Goal: Communication & Community: Answer question/provide support

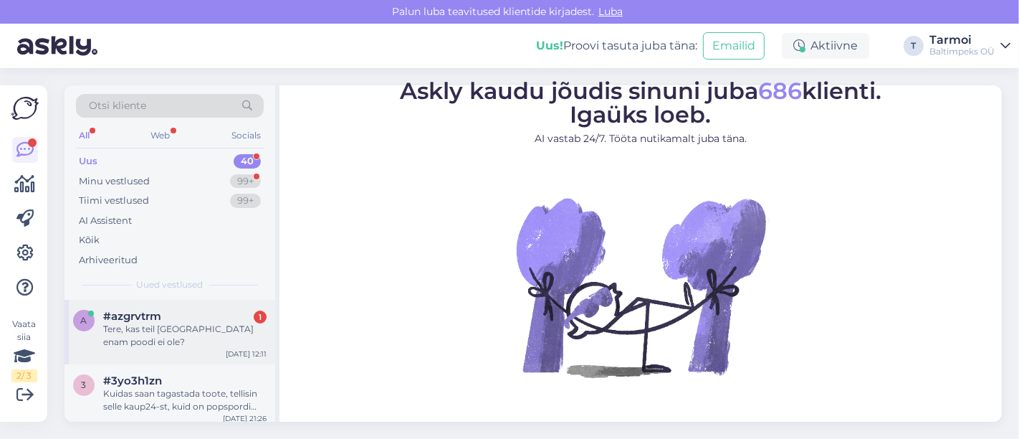
click at [125, 328] on div "Tere, kas teil [GEOGRAPHIC_DATA] enam poodi ei ole?" at bounding box center [184, 336] width 163 height 26
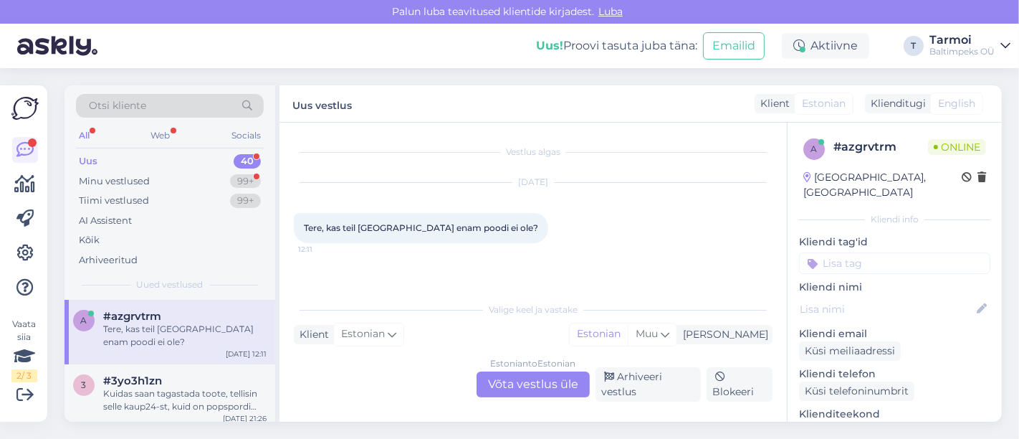
click at [496, 338] on div "Klient Estonian Mina Estonian Muu" at bounding box center [533, 334] width 479 height 19
click at [516, 373] on div "Estonian to Estonian Võta vestlus üle" at bounding box center [533, 384] width 113 height 26
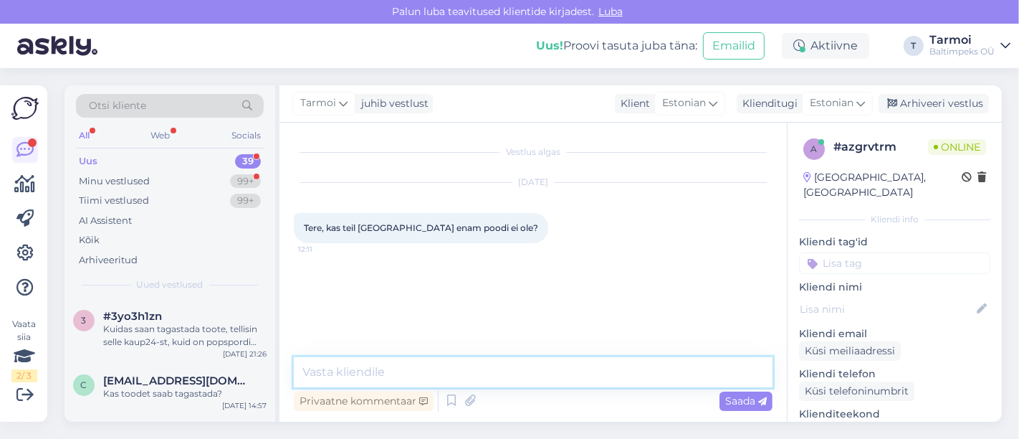
click at [492, 376] on textarea at bounding box center [533, 372] width 479 height 30
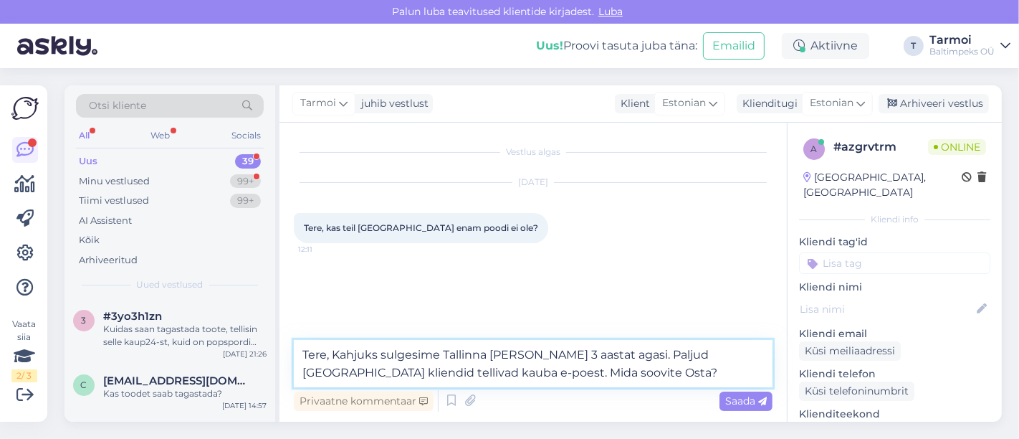
click at [522, 363] on textarea "Tere, Kahjuks sulgesime Tallinna [PERSON_NAME] 3 aastat agasi. Paljud [GEOGRAPH…" at bounding box center [533, 363] width 479 height 47
click at [522, 376] on textarea "Tere, Kahjuks sulgesime Tallinna [PERSON_NAME] 3 aastat agasi. Paljud [GEOGRAPH…" at bounding box center [533, 363] width 479 height 47
click at [563, 358] on textarea "Tere, Kahjuks sulgesime Tallinna [PERSON_NAME] 3 aastat agasi. Paljud [GEOGRAPH…" at bounding box center [533, 363] width 479 height 47
type textarea "Tere, Kahjuks sulgesime Tallinna [PERSON_NAME] 3 aastat tagasi. Paljud [GEOGRAP…"
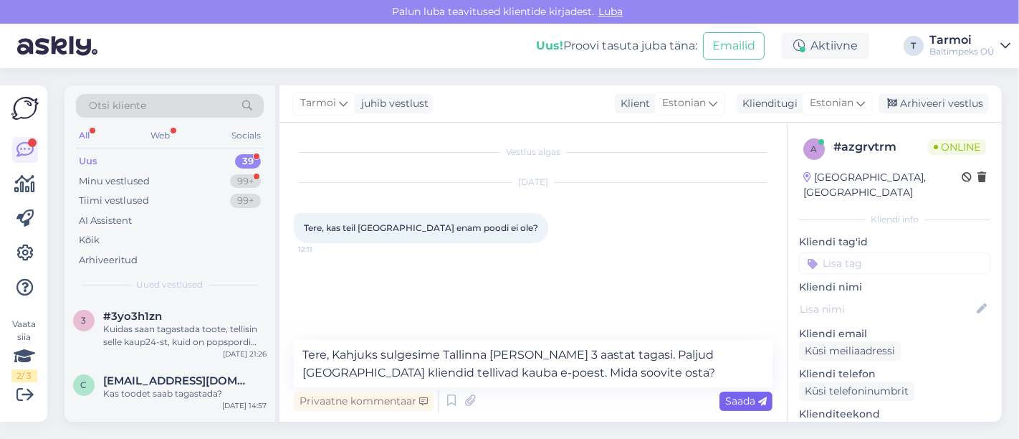
click at [731, 398] on span "Saada" at bounding box center [747, 400] width 42 height 13
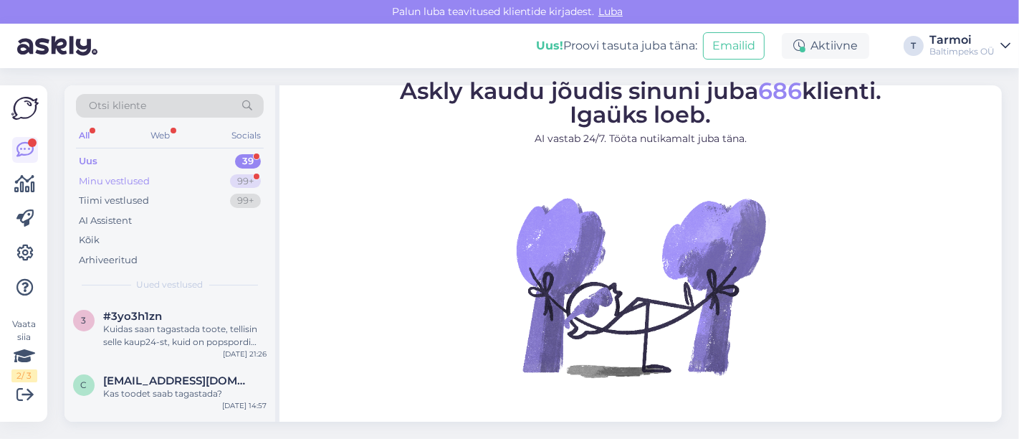
click at [136, 176] on div "Minu vestlused" at bounding box center [114, 181] width 71 height 14
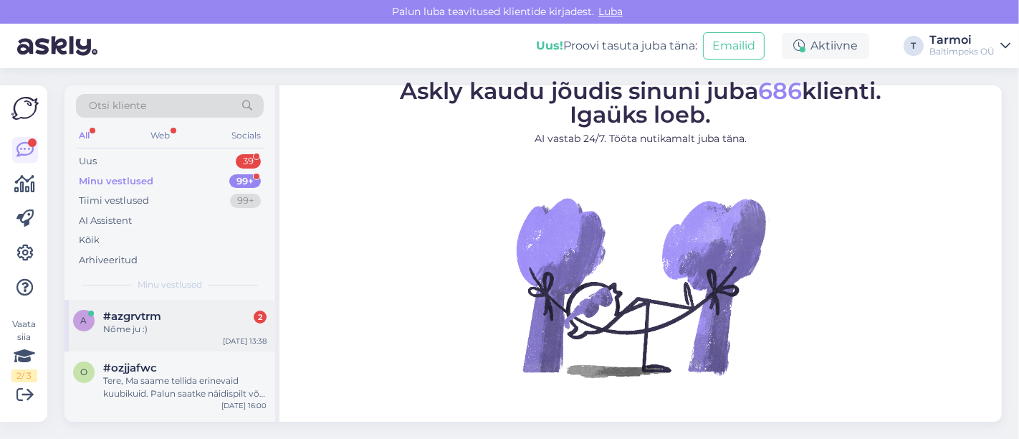
click at [129, 316] on span "#azgrvtrm" at bounding box center [132, 316] width 58 height 13
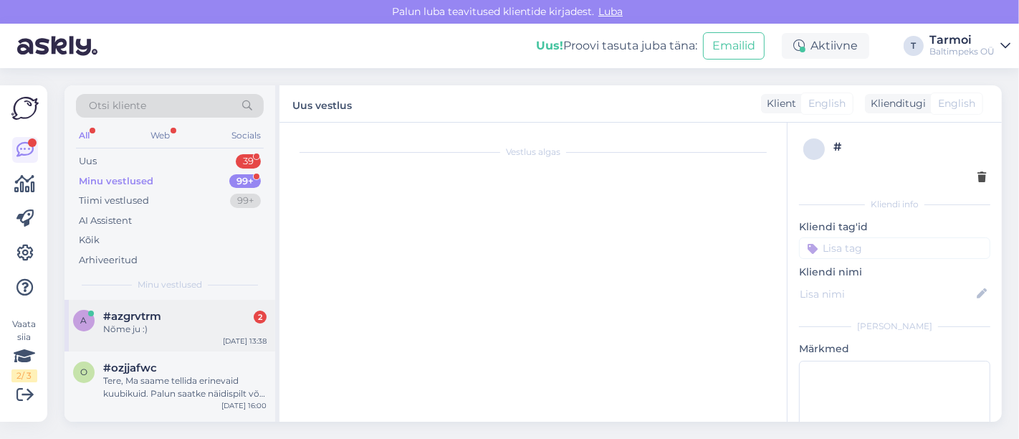
scroll to position [151, 0]
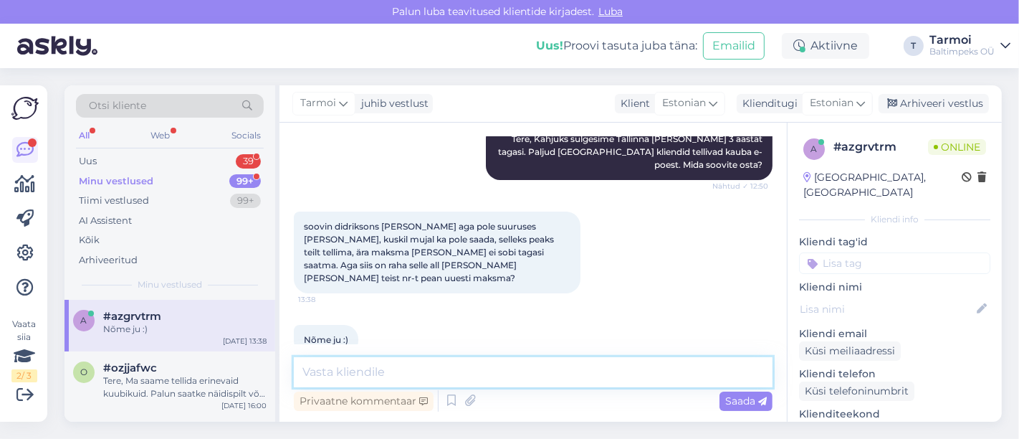
click at [469, 371] on textarea at bounding box center [533, 372] width 479 height 30
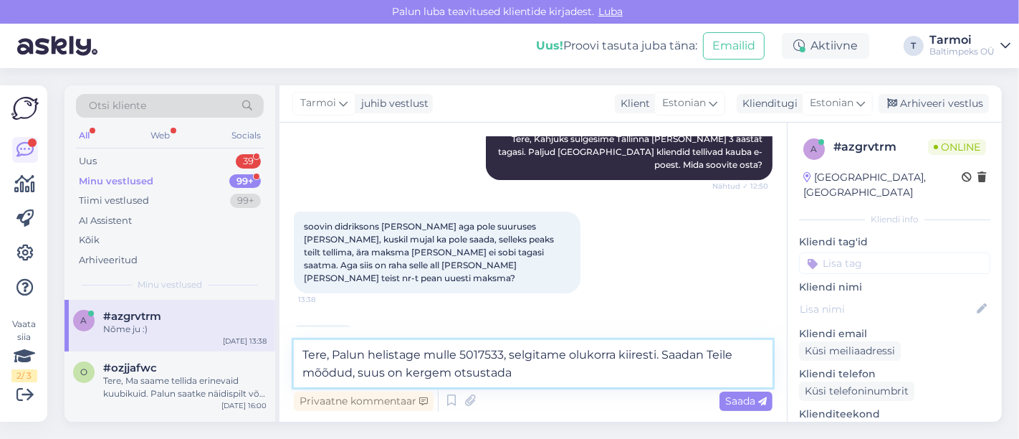
type textarea "Tere, Palun helistage mulle 5017533, selgitame olukorra kiiresti. Saadan Teile …"
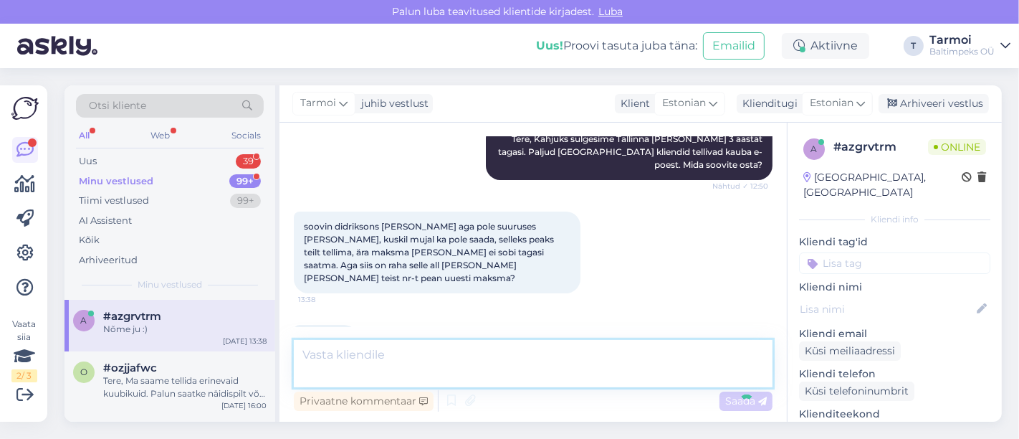
scroll to position [225, 0]
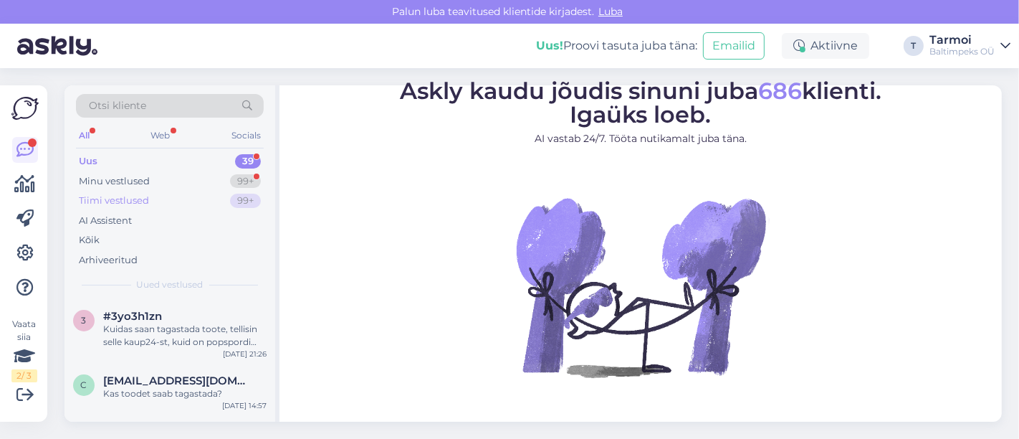
click at [108, 205] on div "Tiimi vestlused" at bounding box center [114, 201] width 70 height 14
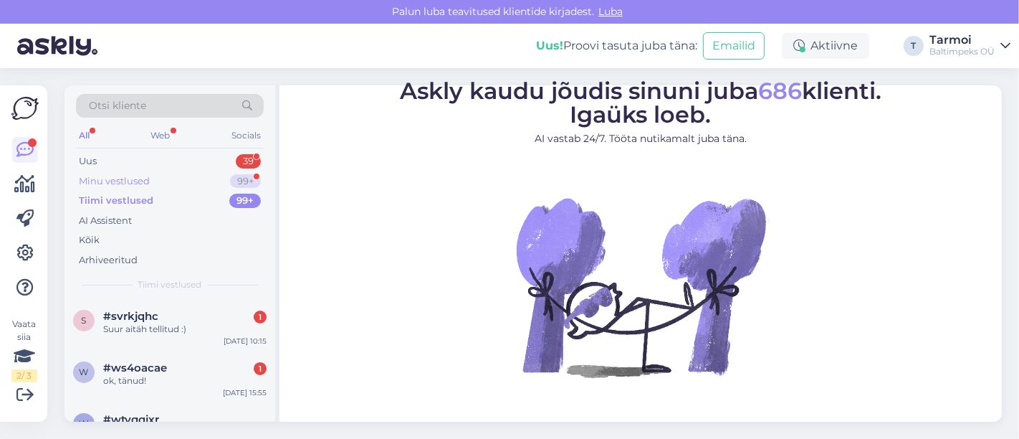
click at [104, 175] on div "Minu vestlused" at bounding box center [114, 181] width 71 height 14
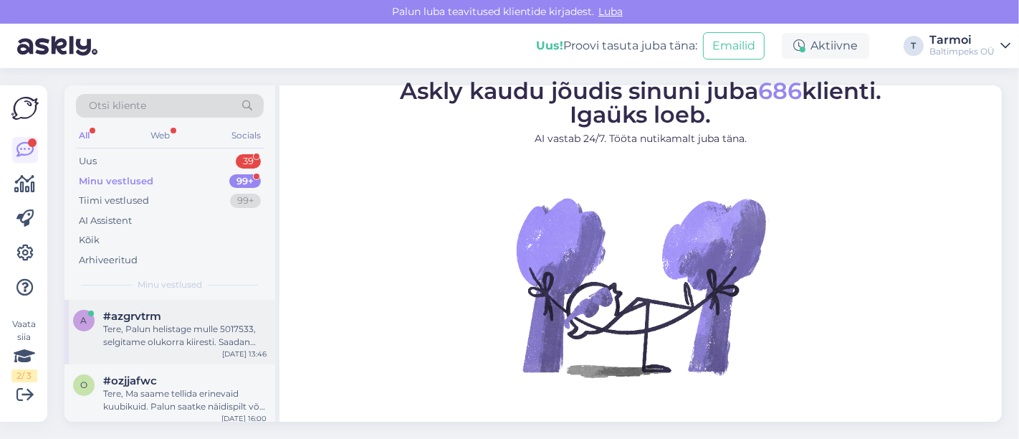
click at [145, 327] on div "Tere, Palun helistage mulle 5017533, selgitame olukorra kiiresti. Saadan Teile …" at bounding box center [184, 336] width 163 height 26
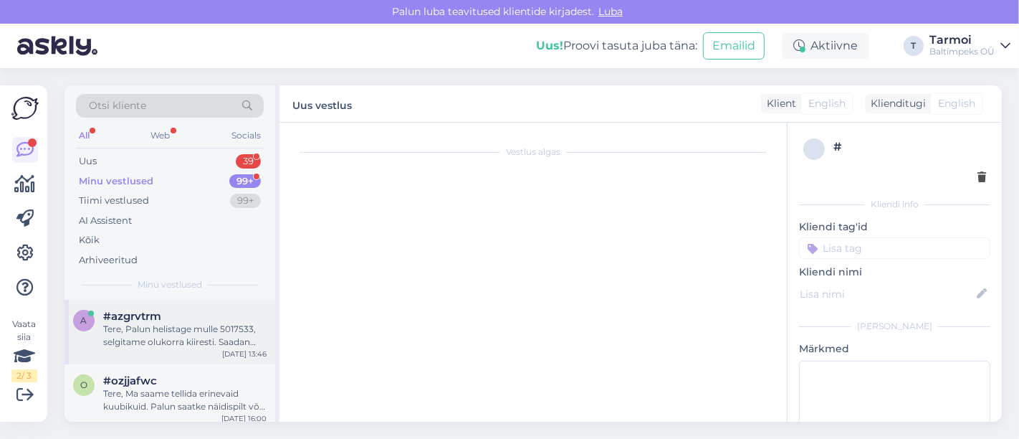
scroll to position [225, 0]
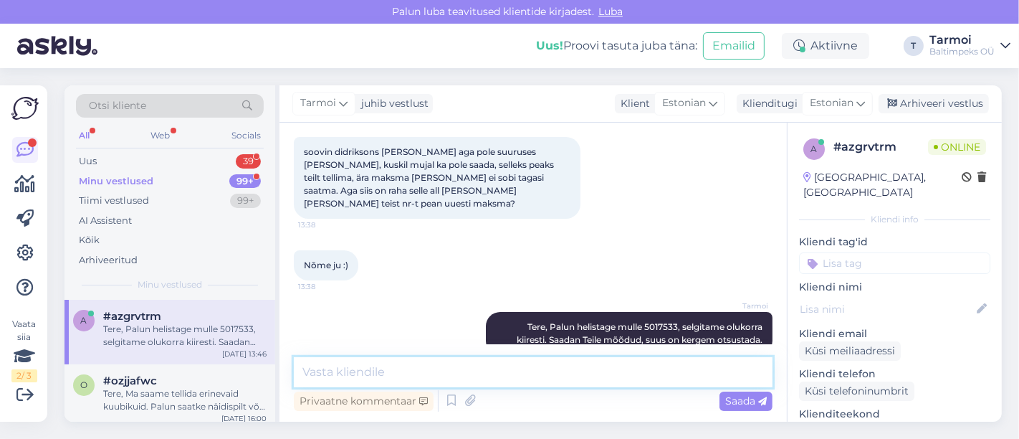
click at [433, 369] on textarea at bounding box center [533, 372] width 479 height 30
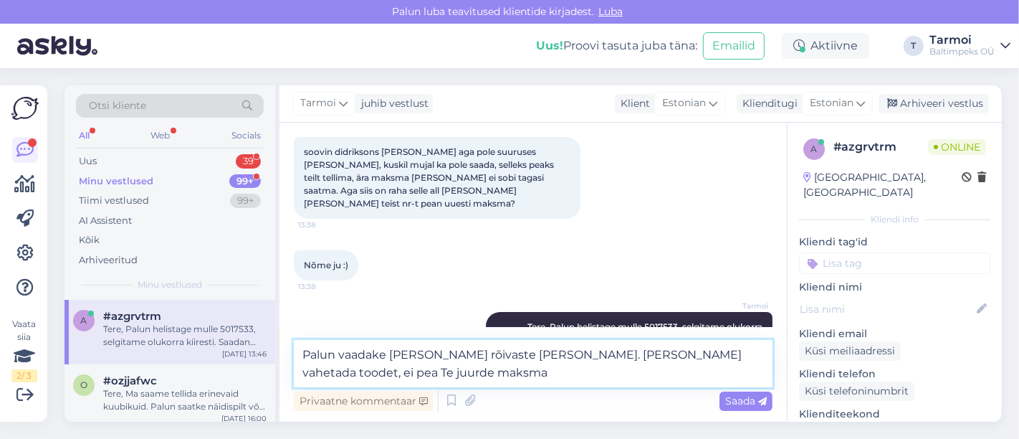
paste textarea "https://www.didriksons.com/en/size-guide/size-guide-women"
type textarea "Palun vaadake Didriksons rõivaste mõõte. Kui vaja vahetada toodet, ei pea Te ju…"
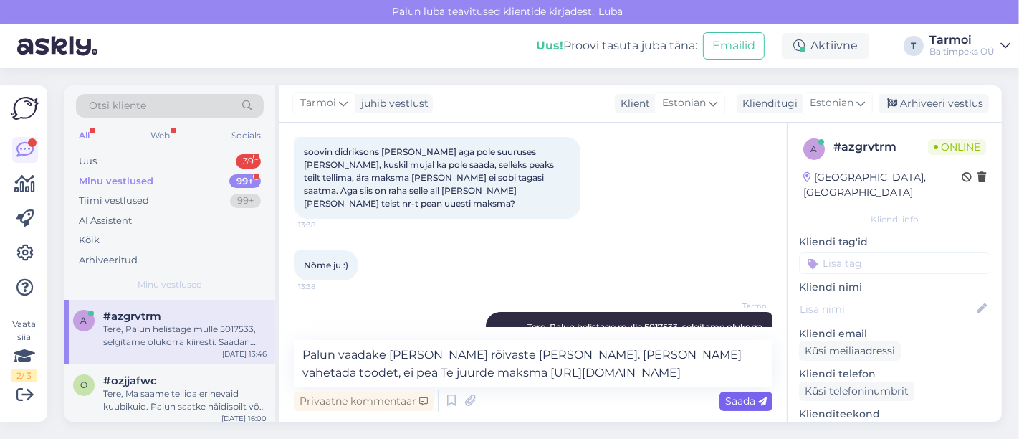
click at [732, 392] on div "Saada" at bounding box center [746, 400] width 53 height 19
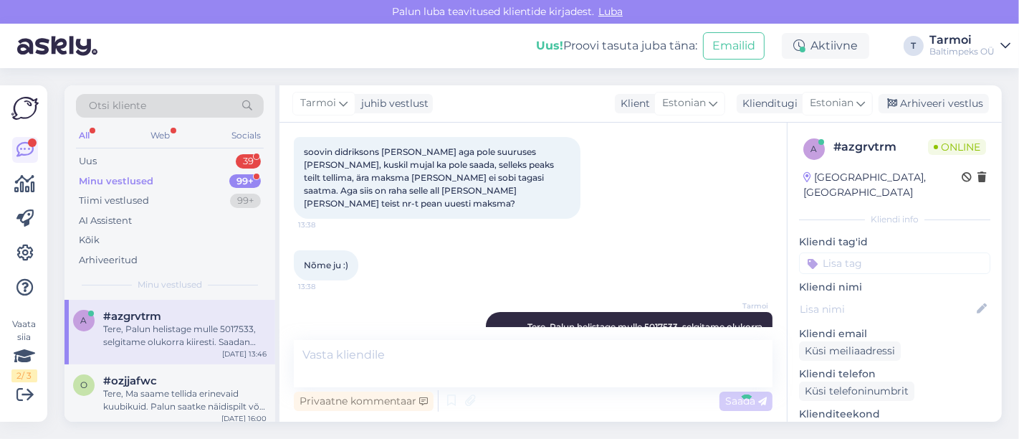
scroll to position [325, 0]
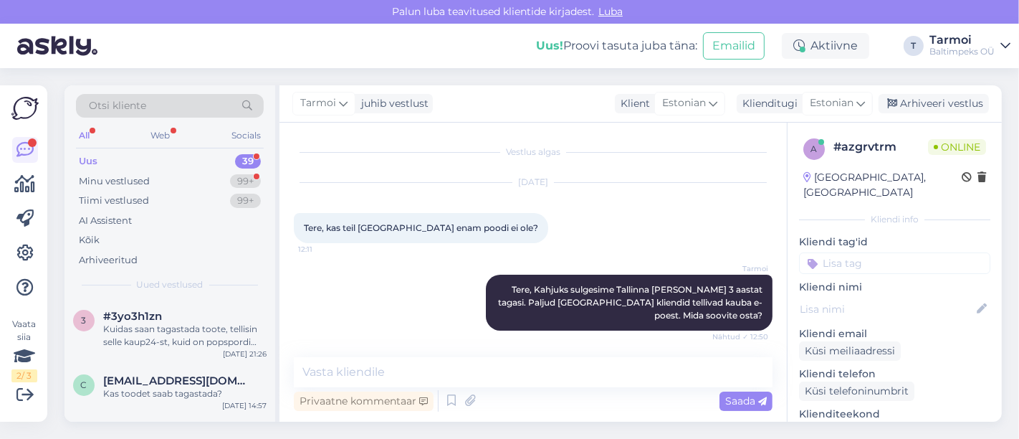
scroll to position [325, 0]
